Goal: Check status: Check status

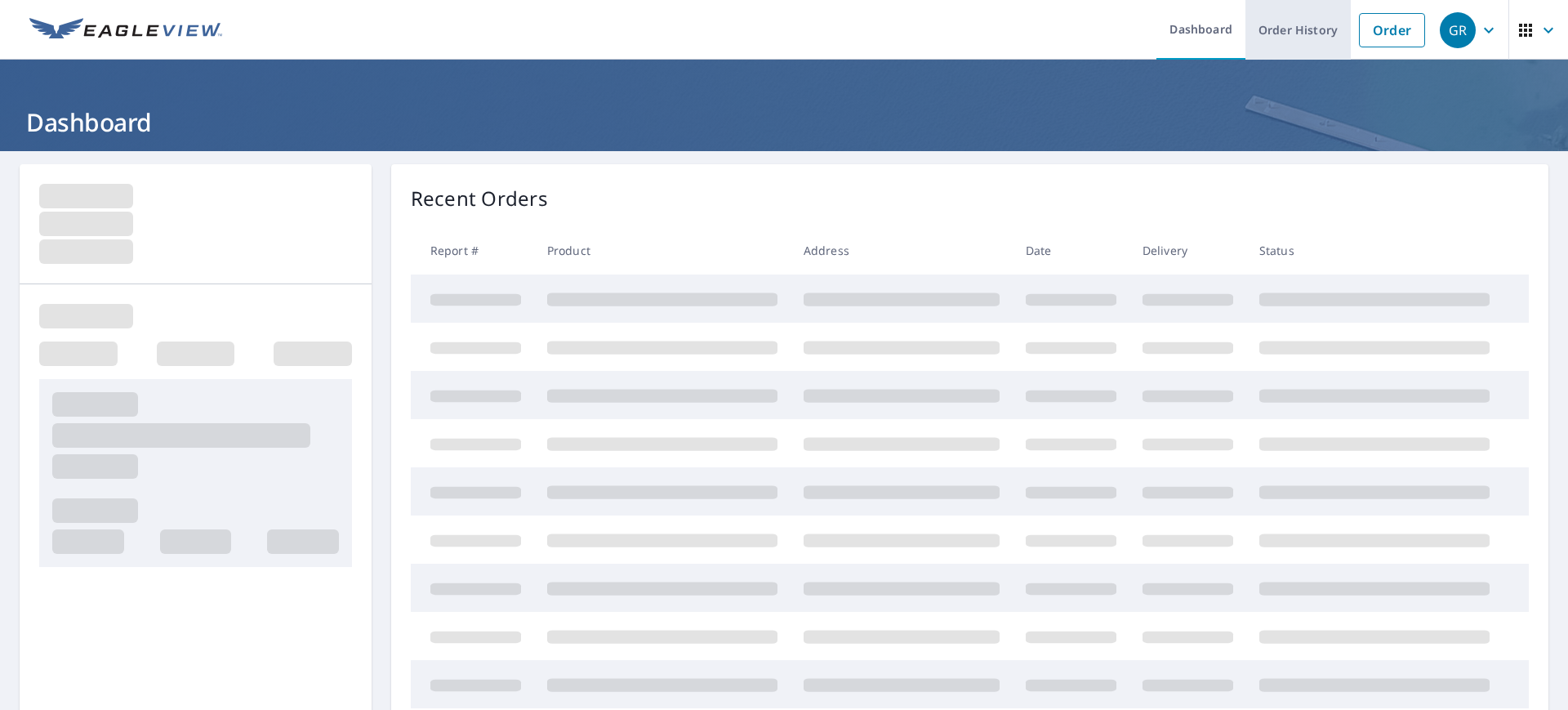
click at [1279, 28] on link "Order History" at bounding box center [1298, 29] width 106 height 59
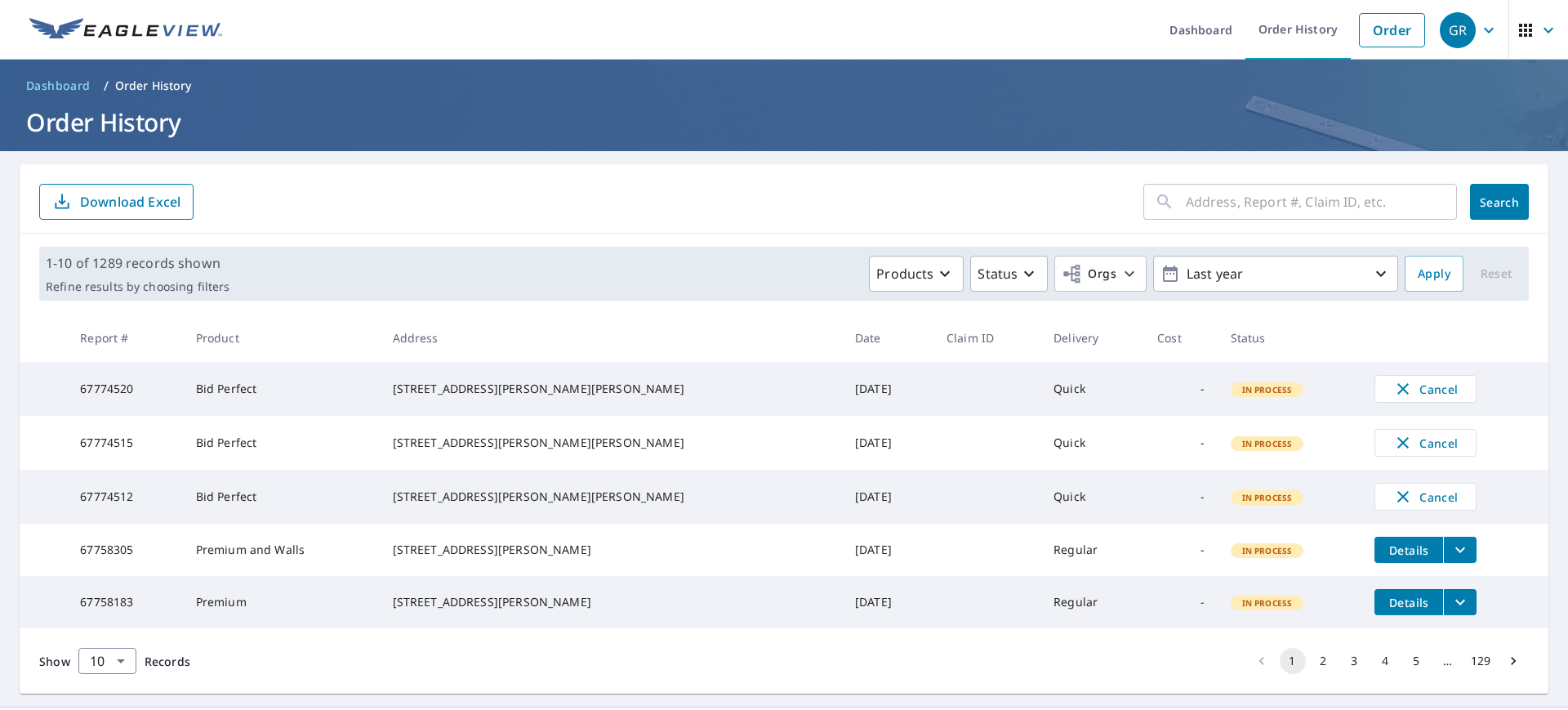
scroll to position [66, 0]
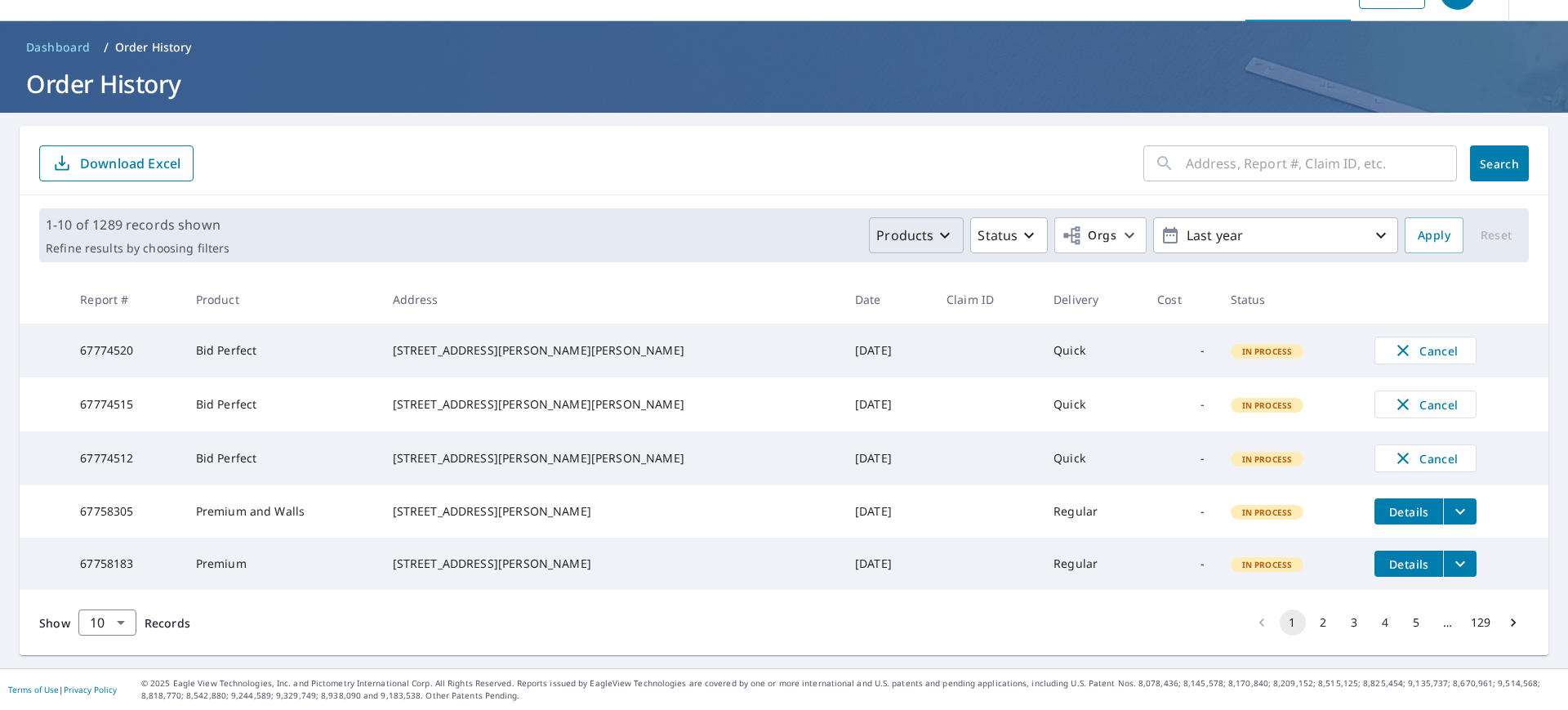
click at [936, 225] on icon "button" at bounding box center [945, 235] width 20 height 20
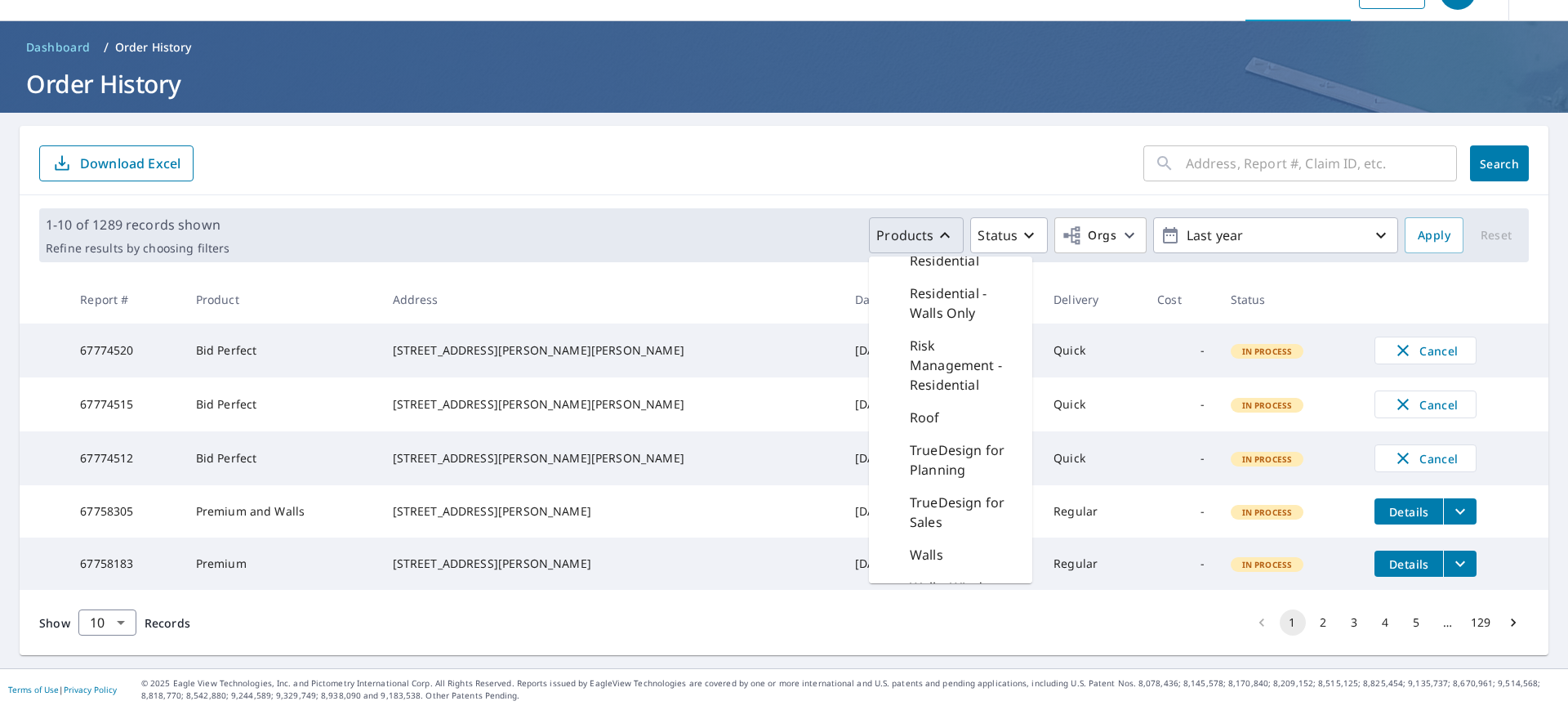
scroll to position [738, 0]
click at [910, 408] on p "Roof" at bounding box center [925, 411] width 30 height 20
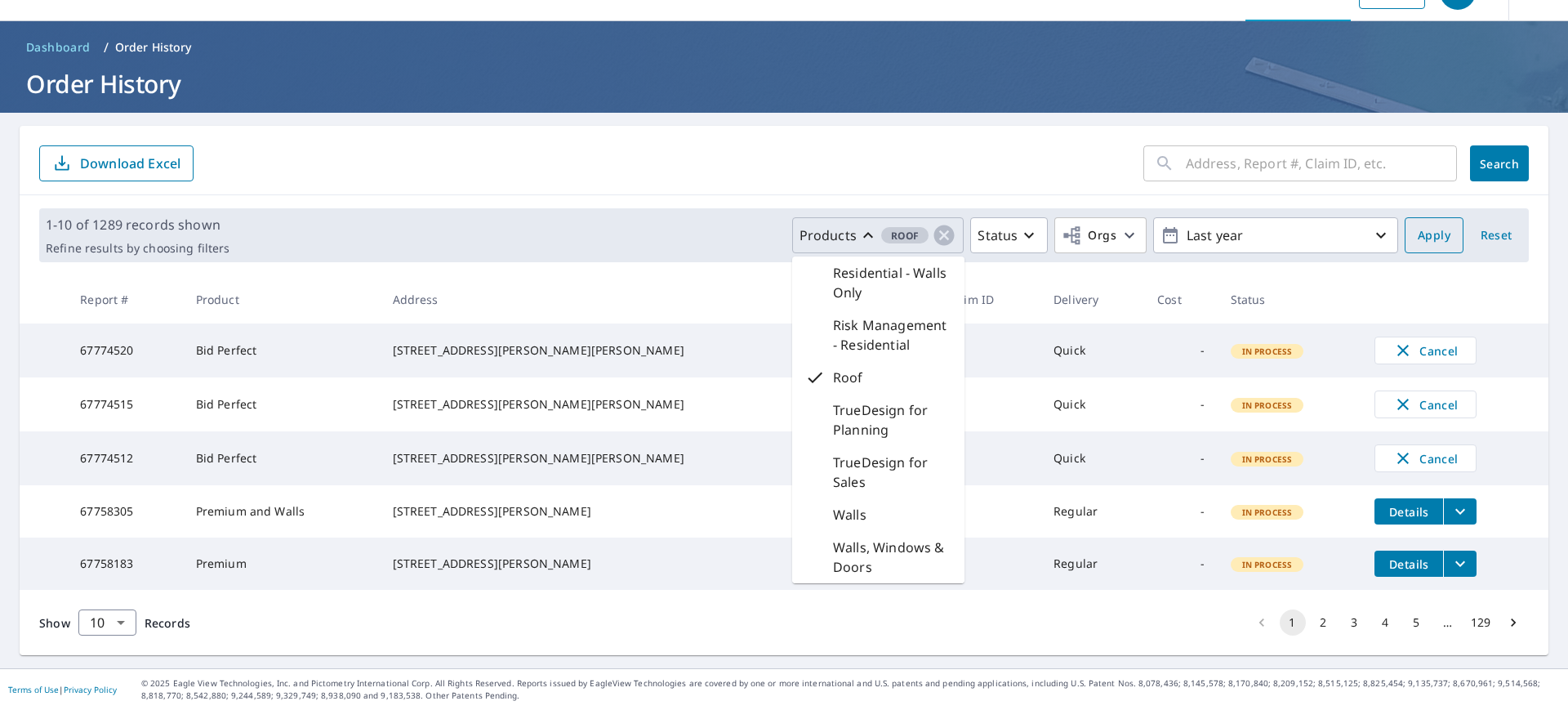
click at [1419, 225] on span "Apply" at bounding box center [1434, 236] width 33 height 21
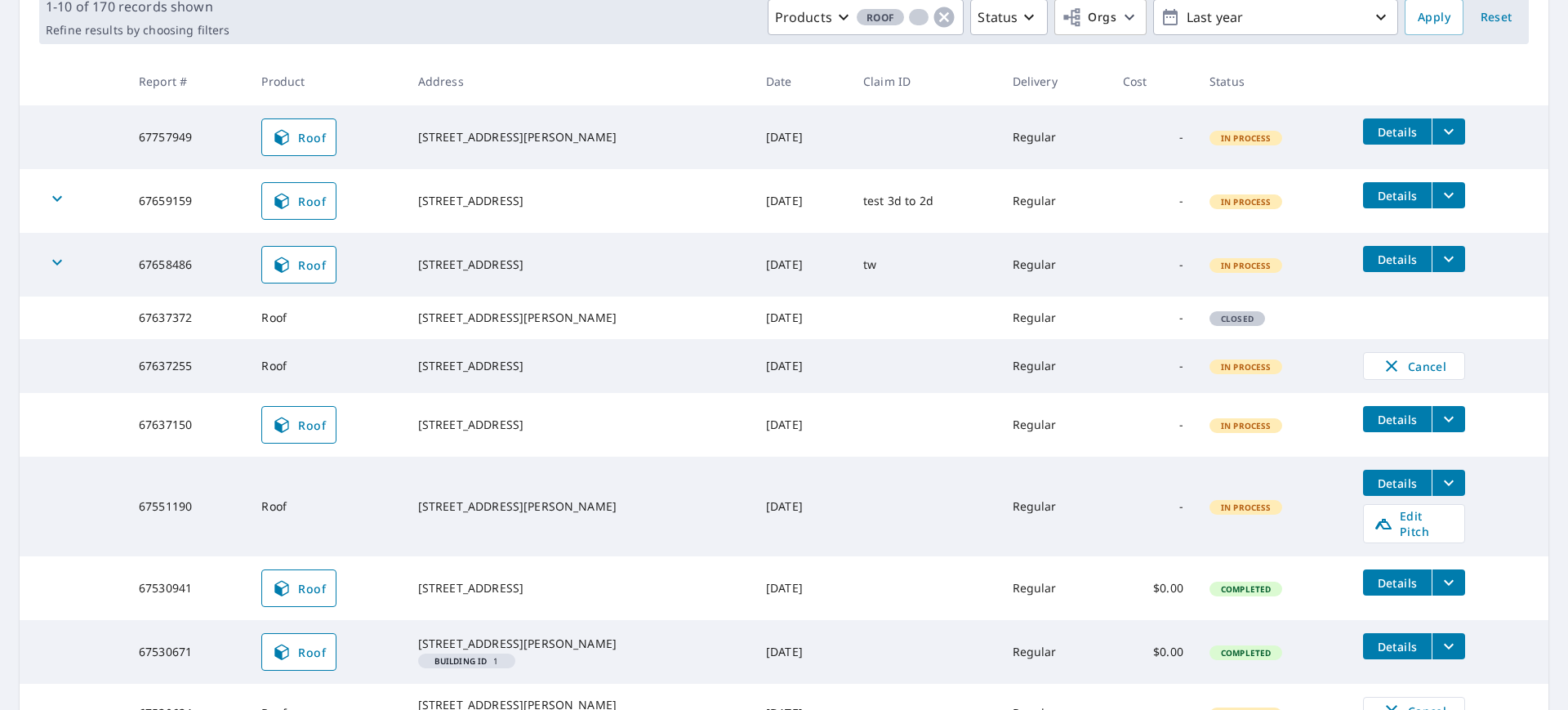
scroll to position [258, 0]
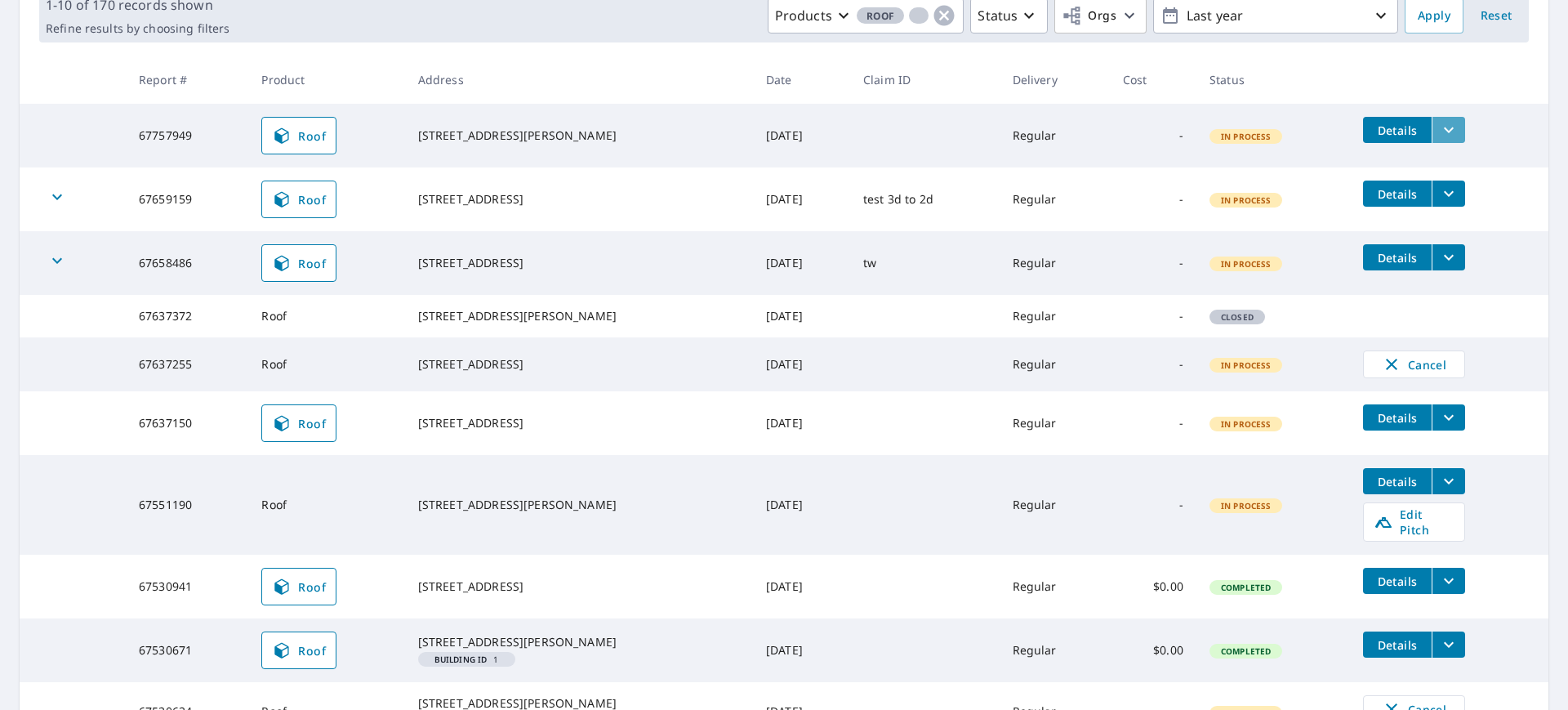
click at [1439, 122] on icon "filesDropdownBtn-67757949" at bounding box center [1448, 129] width 20 height 20
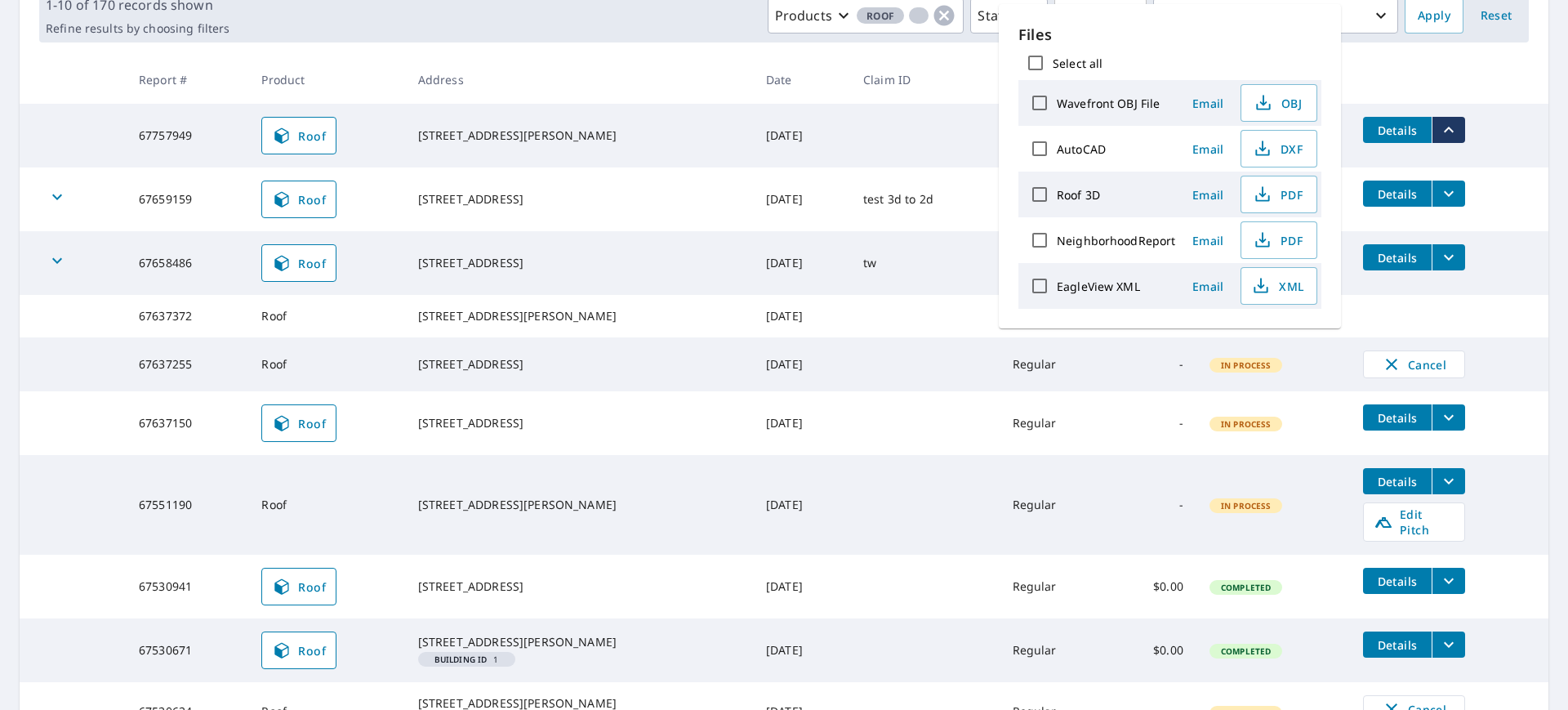
click at [176, 129] on td "67757949" at bounding box center [187, 136] width 122 height 64
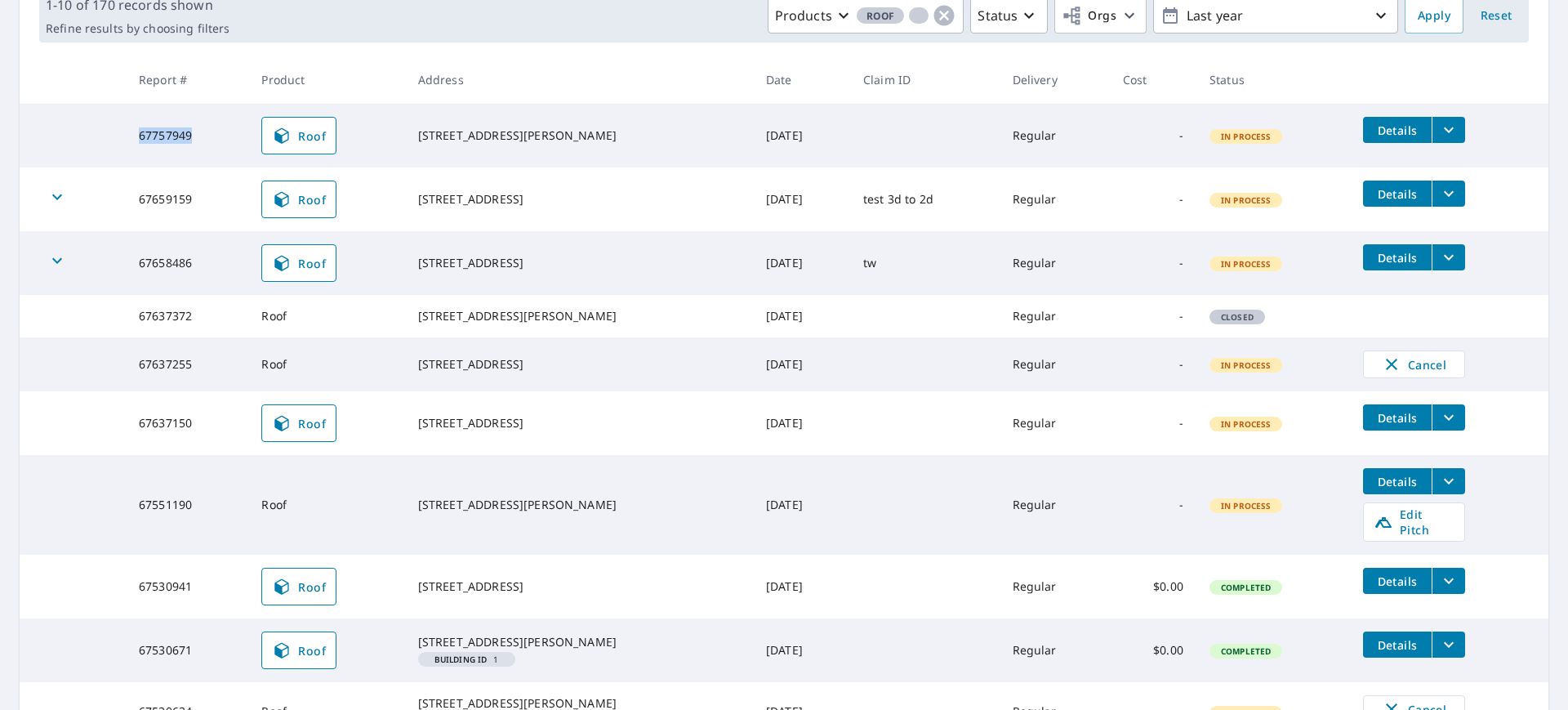
click at [176, 129] on td "67757949" at bounding box center [187, 136] width 122 height 64
copy td "67757949"
